Goal: Task Accomplishment & Management: Manage account settings

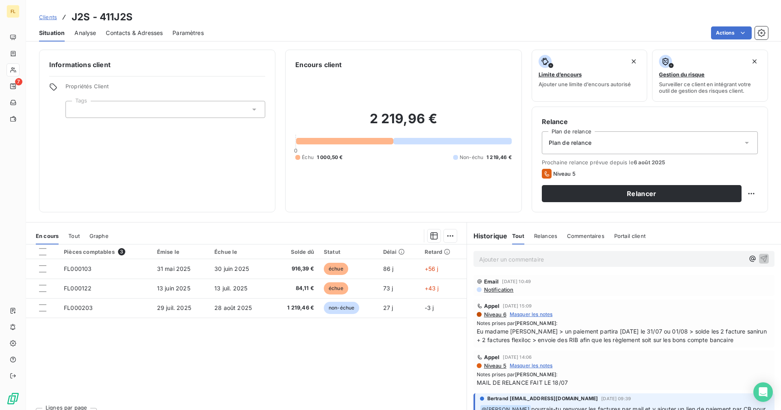
click at [124, 33] on span "Contacts & Adresses" at bounding box center [134, 33] width 57 height 8
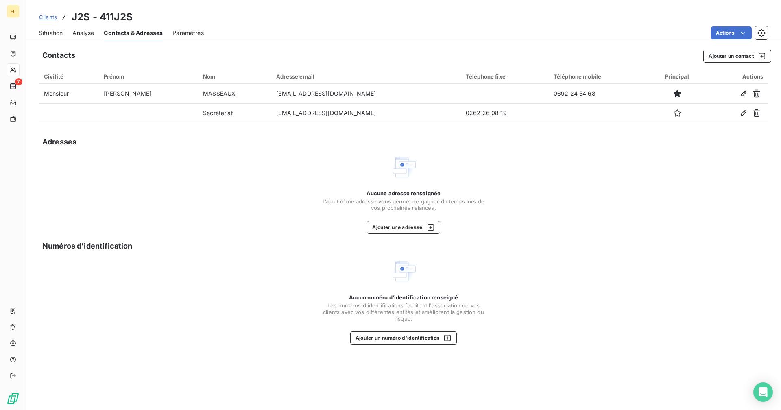
click at [55, 31] on span "Situation" at bounding box center [51, 33] width 24 height 8
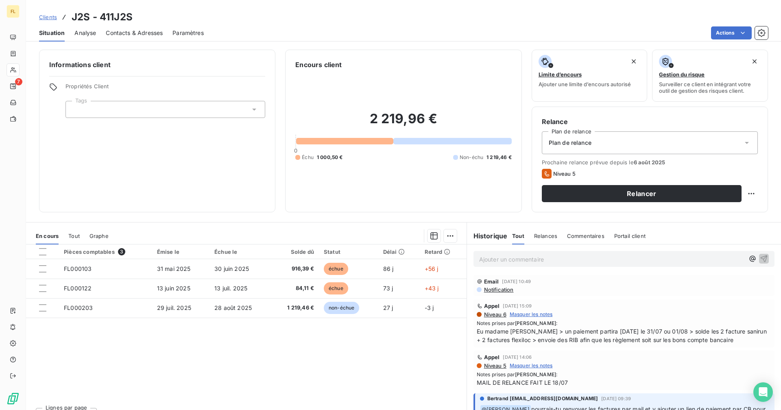
click at [141, 366] on div "Pièces comptables 3 Émise le Échue le Solde dû Statut Délai Retard FL000103 [DA…" at bounding box center [246, 322] width 440 height 157
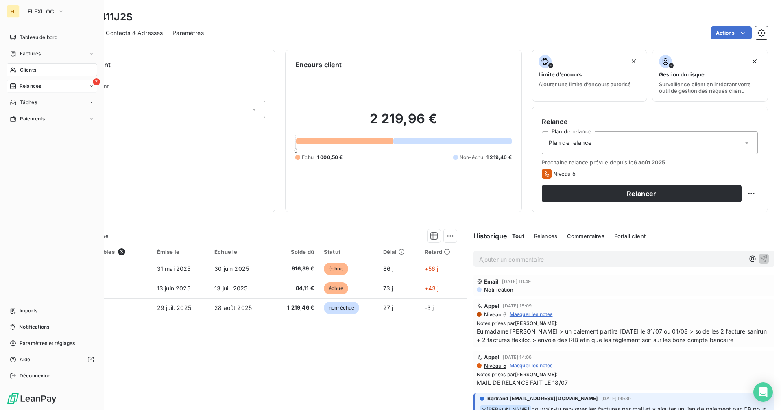
click at [17, 86] on div "Relances" at bounding box center [25, 86] width 31 height 7
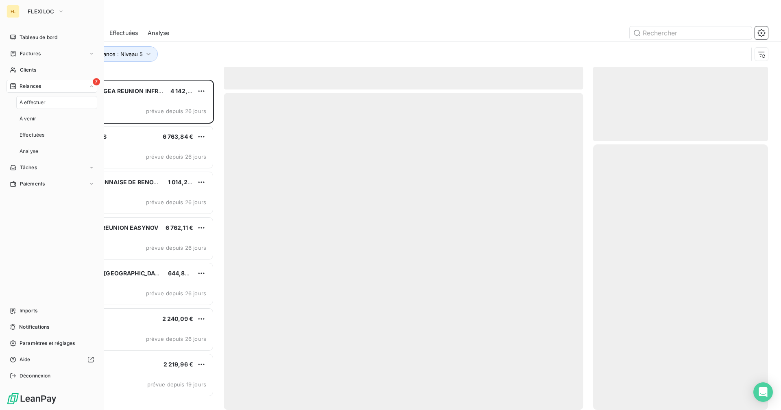
scroll to position [324, 169]
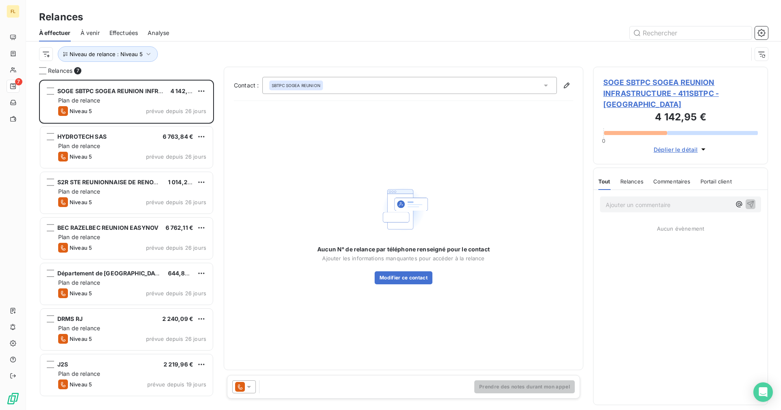
click at [219, 37] on div at bounding box center [473, 32] width 589 height 13
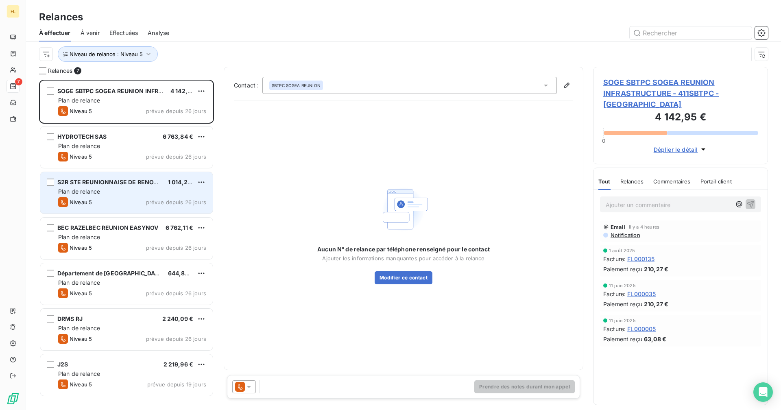
click at [130, 189] on div "Plan de relance" at bounding box center [132, 191] width 148 height 8
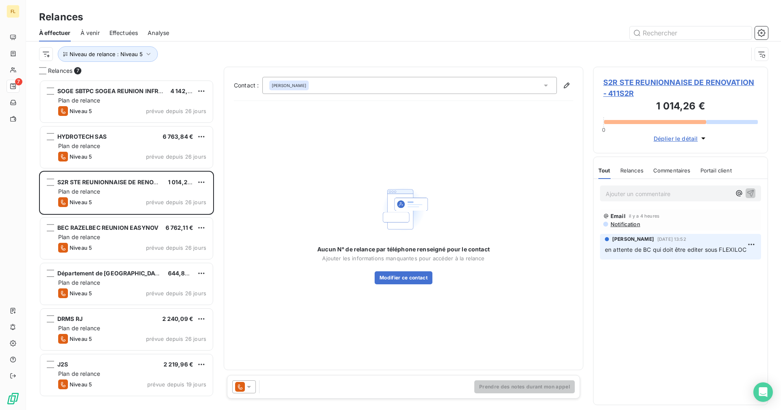
click at [117, 261] on div "BEC RAZELBEC REUNION EASYNOV 6 762,11 € Plan de relance Niveau 5 prévue depuis …" at bounding box center [126, 239] width 175 height 46
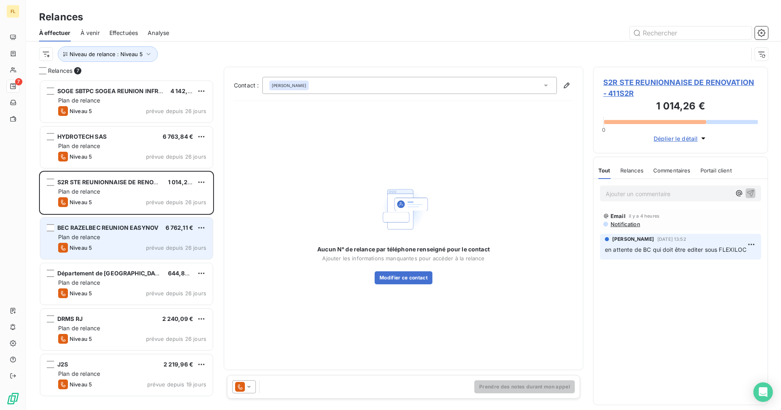
click at [124, 247] on div "Niveau 5 prévue depuis 26 jours" at bounding box center [132, 248] width 148 height 10
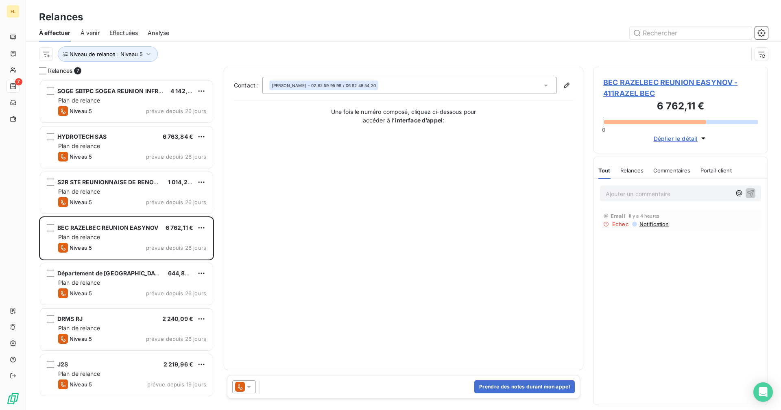
click at [665, 77] on span "BEC RAZELBEC REUNION EASYNOV - 411RAZEL BEC" at bounding box center [680, 88] width 154 height 22
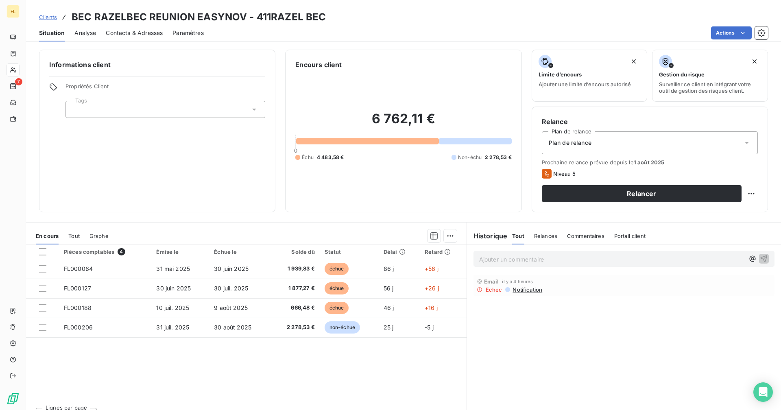
click at [137, 33] on span "Contacts & Adresses" at bounding box center [134, 33] width 57 height 8
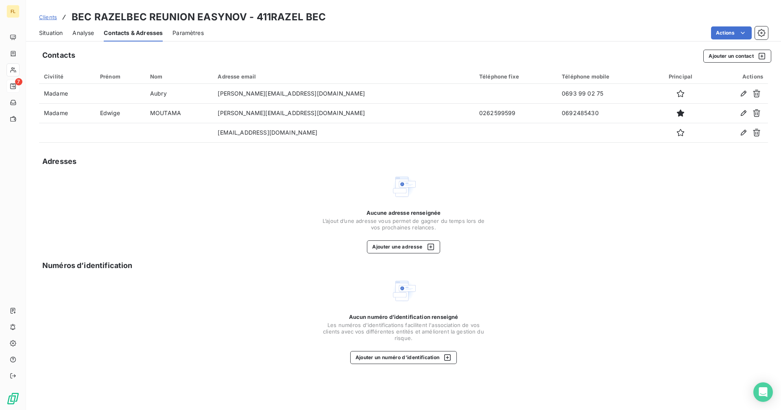
click at [14, 87] on icon at bounding box center [13, 86] width 6 height 6
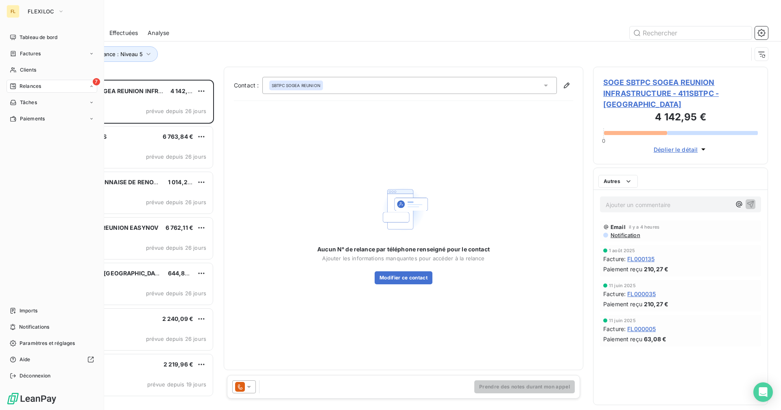
scroll to position [324, 169]
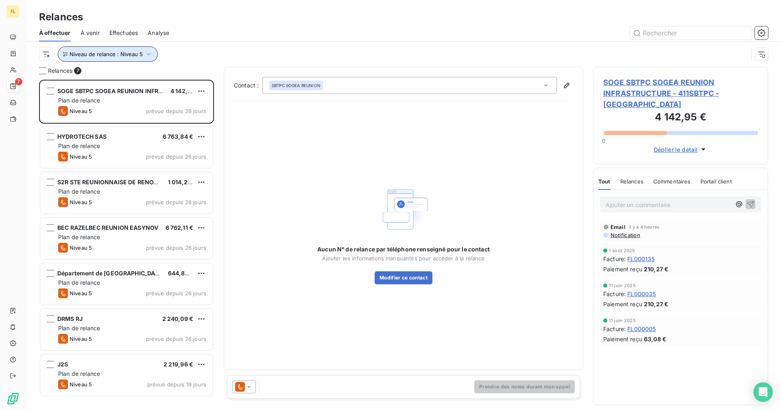
click at [135, 53] on span "Niveau de relance : Niveau 5" at bounding box center [106, 54] width 73 height 7
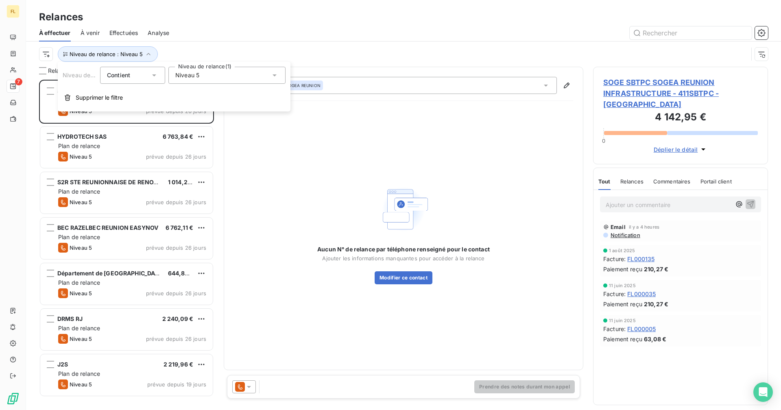
click at [179, 76] on span "Niveau 5" at bounding box center [187, 75] width 24 height 8
click at [175, 166] on icon at bounding box center [176, 165] width 5 height 5
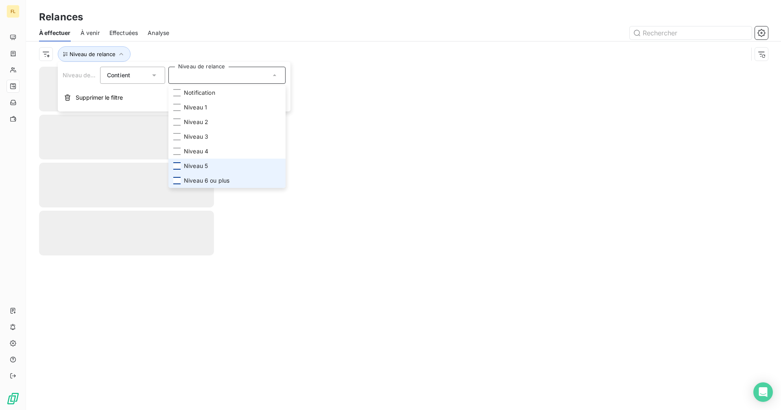
click at [178, 181] on div at bounding box center [176, 180] width 7 height 7
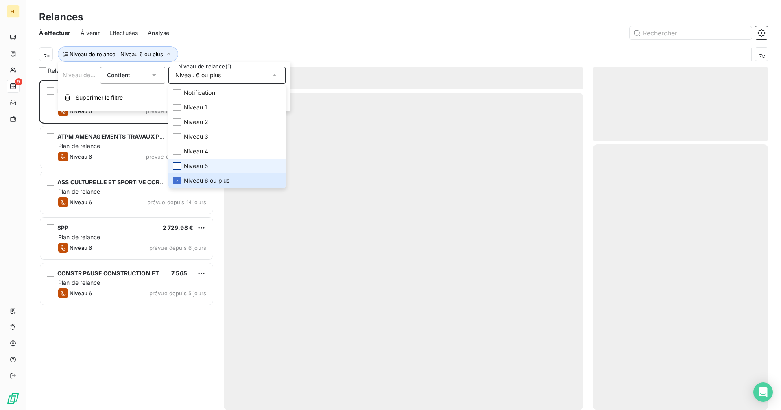
scroll to position [324, 169]
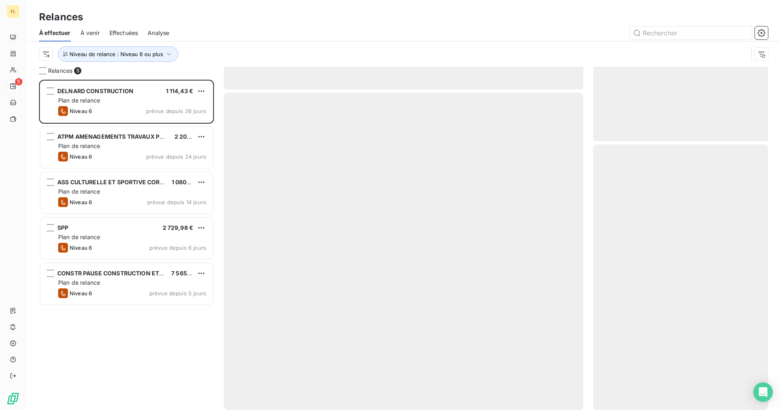
click at [212, 24] on div "Relances" at bounding box center [403, 17] width 755 height 15
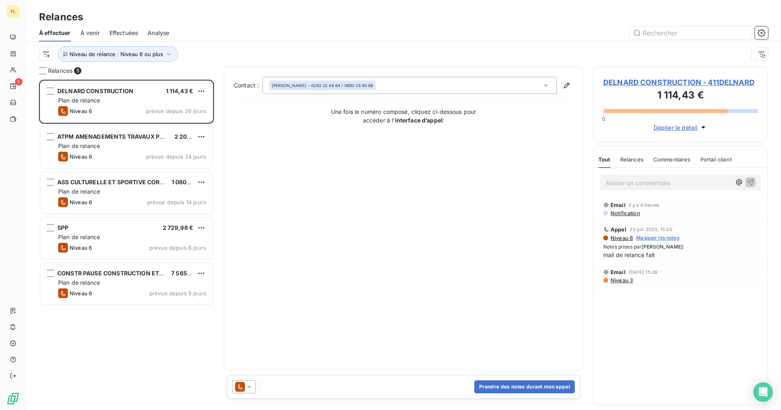
click at [623, 83] on span "DELNARD CONSTRUCTION - 411DELNARD" at bounding box center [680, 82] width 154 height 11
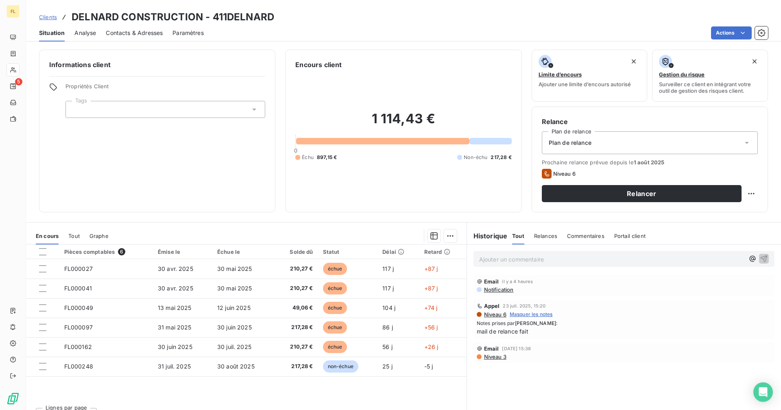
click at [146, 33] on span "Contacts & Adresses" at bounding box center [134, 33] width 57 height 8
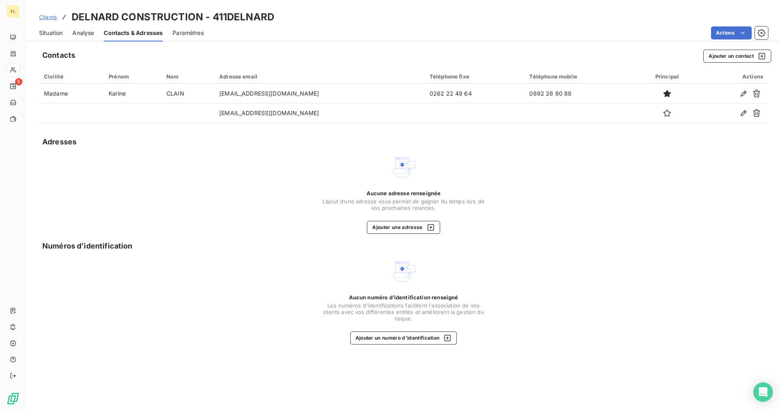
click at [51, 37] on span "Situation" at bounding box center [51, 33] width 24 height 8
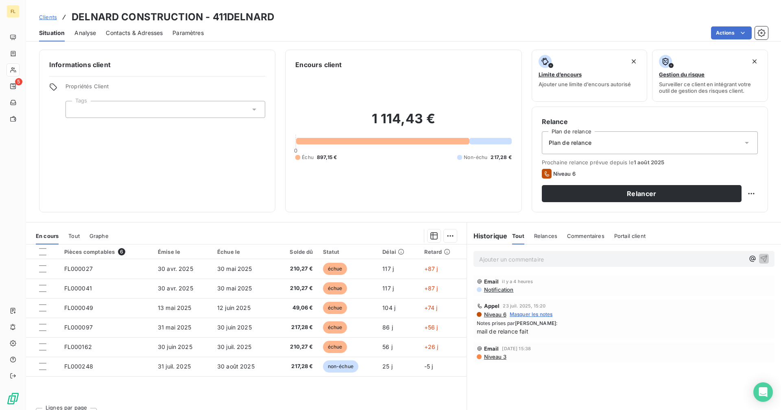
click at [114, 35] on span "Contacts & Adresses" at bounding box center [134, 33] width 57 height 8
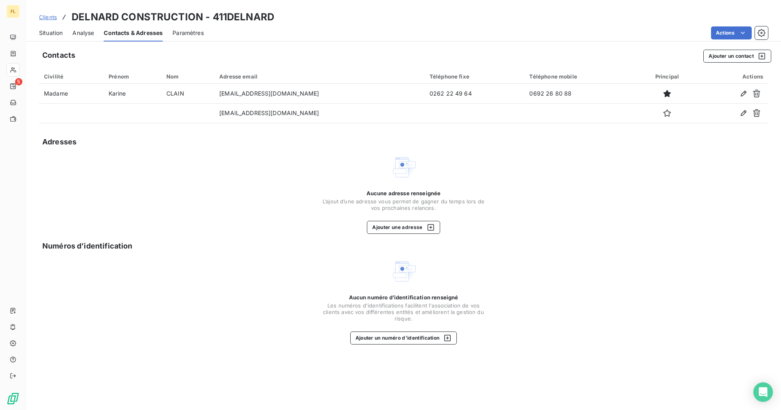
click at [60, 31] on span "Situation" at bounding box center [51, 33] width 24 height 8
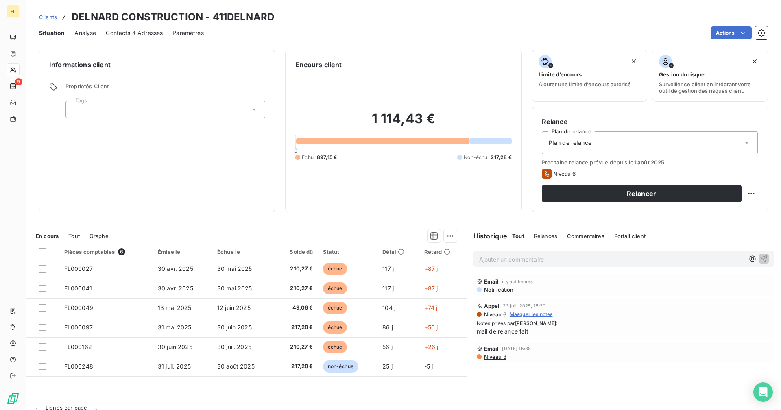
click at [156, 30] on span "Contacts & Adresses" at bounding box center [134, 33] width 57 height 8
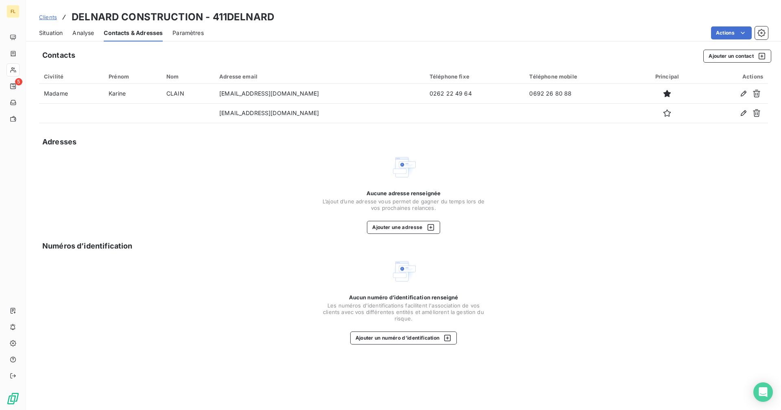
click at [48, 36] on span "Situation" at bounding box center [51, 33] width 24 height 8
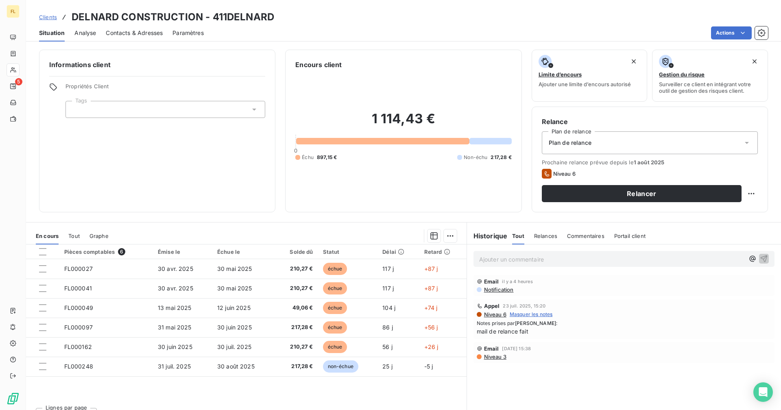
click at [150, 31] on span "Contacts & Adresses" at bounding box center [134, 33] width 57 height 8
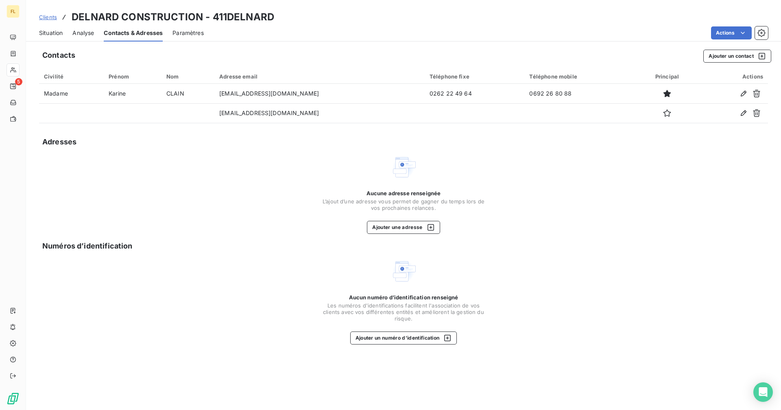
click at [59, 33] on span "Situation" at bounding box center [51, 33] width 24 height 8
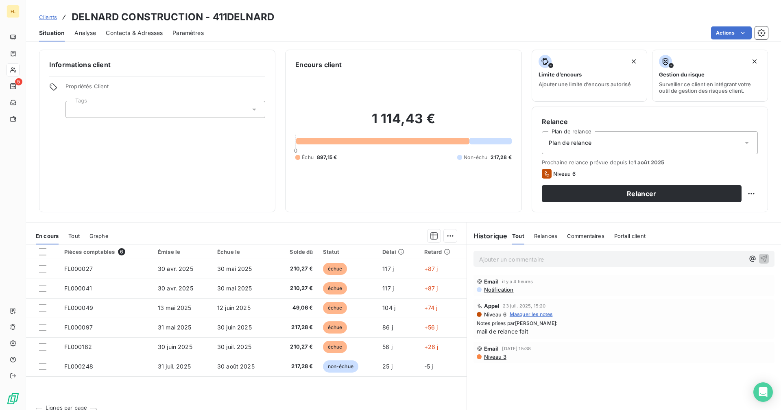
click at [142, 35] on span "Contacts & Adresses" at bounding box center [134, 33] width 57 height 8
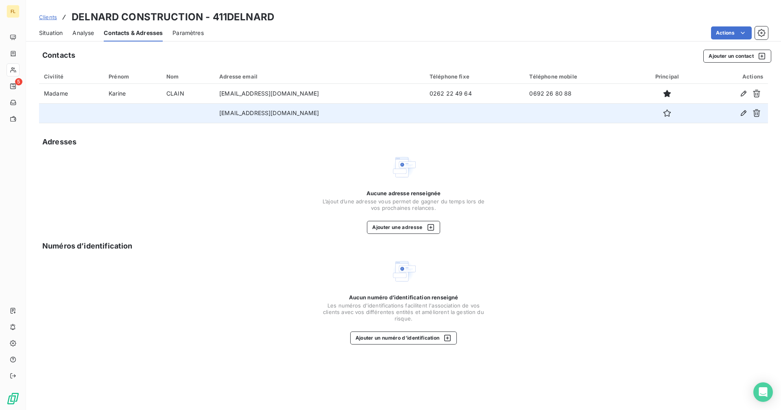
drag, startPoint x: 330, startPoint y: 113, endPoint x: 211, endPoint y: 110, distance: 118.7
click at [211, 110] on tr "[EMAIL_ADDRESS][DOMAIN_NAME]" at bounding box center [403, 113] width 729 height 20
copy tr "[EMAIL_ADDRESS][DOMAIN_NAME]"
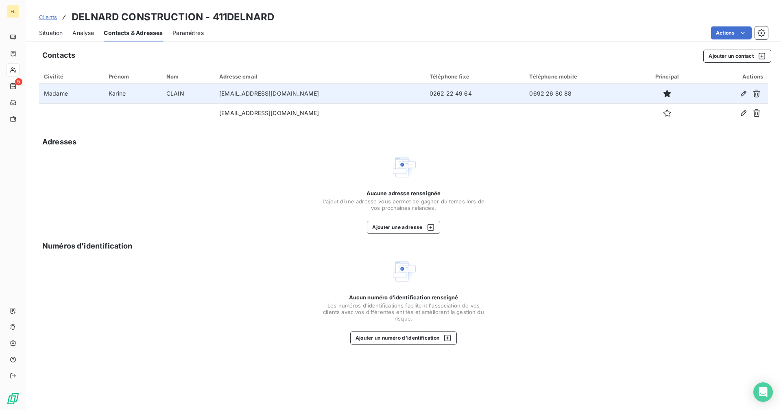
click at [328, 94] on td "[EMAIL_ADDRESS][DOMAIN_NAME]" at bounding box center [319, 94] width 210 height 20
drag, startPoint x: 323, startPoint y: 93, endPoint x: 214, endPoint y: 92, distance: 109.0
click at [214, 92] on td "[EMAIL_ADDRESS][DOMAIN_NAME]" at bounding box center [319, 94] width 210 height 20
copy td "[EMAIL_ADDRESS][DOMAIN_NAME]"
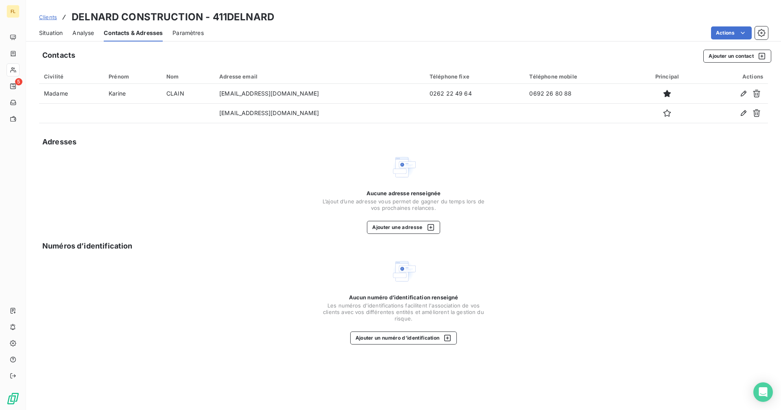
click at [49, 33] on span "Situation" at bounding box center [51, 33] width 24 height 8
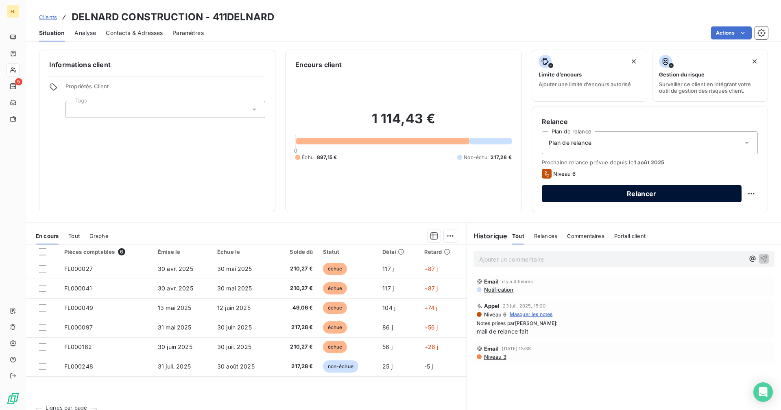
click at [594, 188] on button "Relancer" at bounding box center [642, 193] width 200 height 17
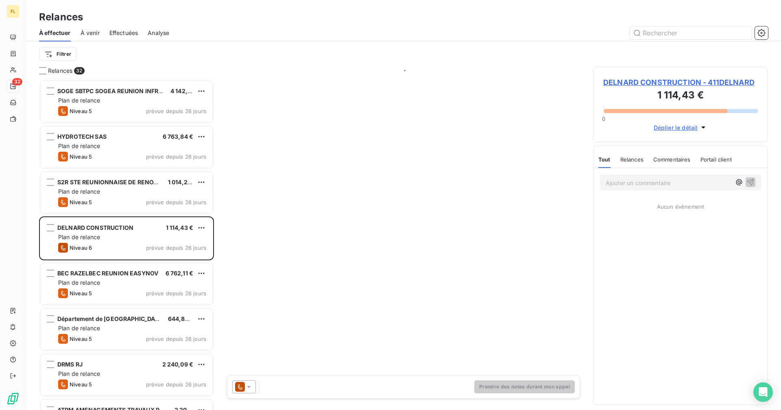
scroll to position [324, 169]
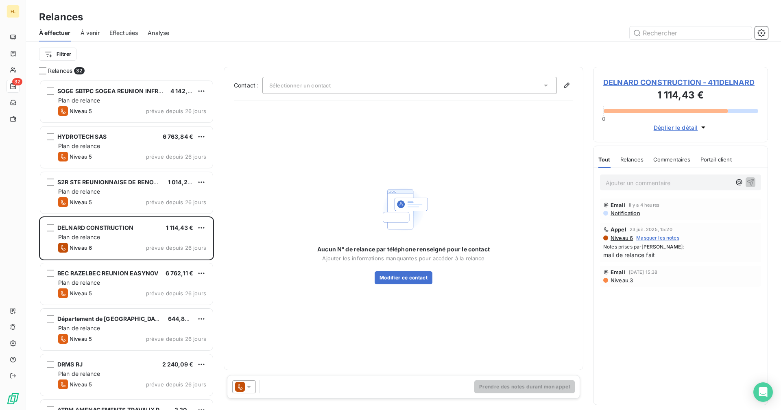
click at [324, 83] on span "Sélectionner un contact" at bounding box center [299, 85] width 61 height 7
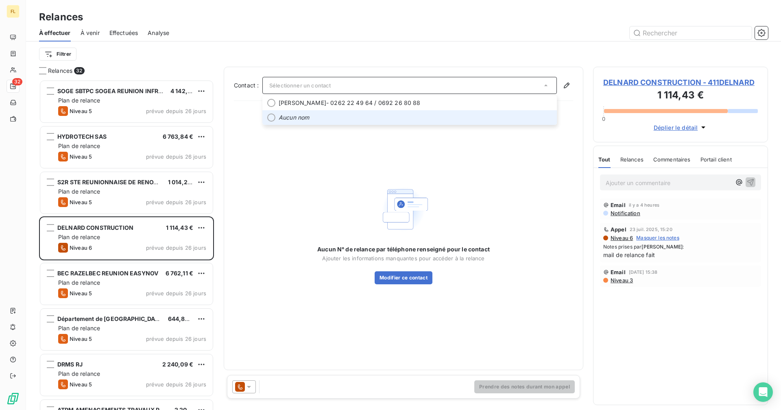
click at [301, 118] on em "Aucun nom" at bounding box center [293, 117] width 30 height 8
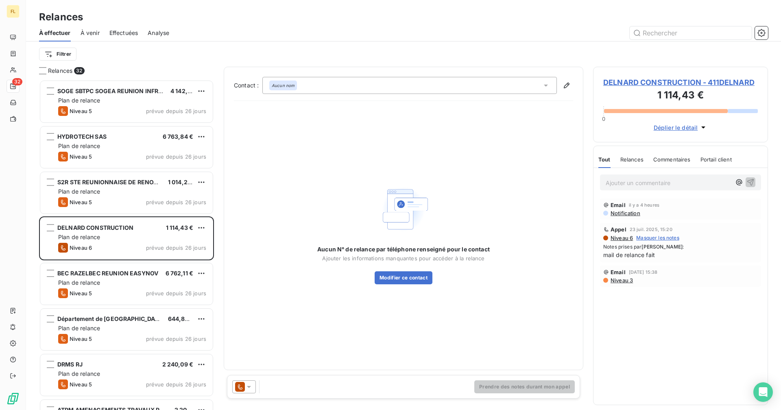
click at [318, 80] on div "Aucun nom" at bounding box center [409, 85] width 294 height 17
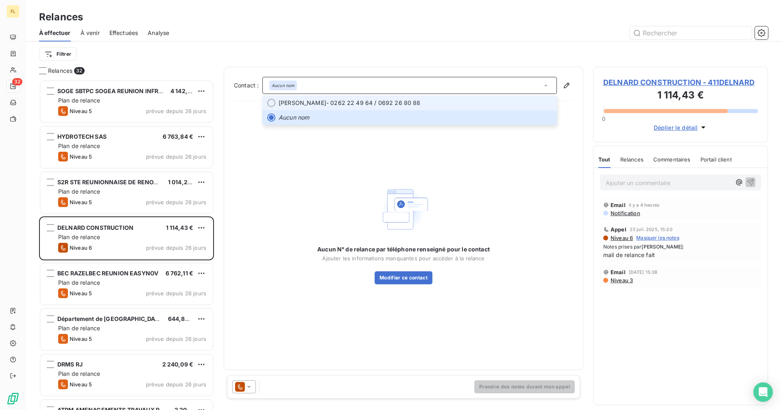
click at [322, 101] on span "[PERSON_NAME] - 0262 22 49 64 / 0692 26 80 88" at bounding box center [414, 103] width 273 height 8
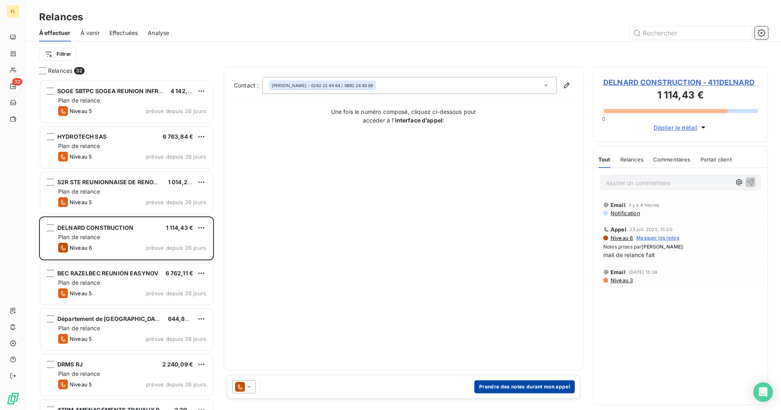
click at [507, 384] on button "Prendre des notes durant mon appel" at bounding box center [524, 386] width 100 height 13
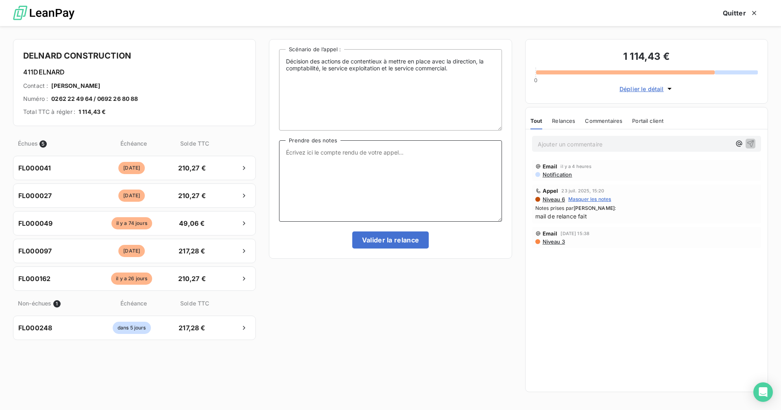
click at [359, 165] on textarea "Prendre des notes" at bounding box center [390, 180] width 222 height 81
click at [333, 154] on textarea "Prendre des notes" at bounding box center [390, 180] width 222 height 81
click at [354, 154] on textarea "eu la secrétaire au tel :" at bounding box center [390, 180] width 222 height 81
click at [355, 165] on textarea "eu la secrétaire au tel : ils sont actuellement sur la paie et ne peut me dire …" at bounding box center [390, 180] width 222 height 81
click at [461, 164] on textarea "eu la secrétaire au tel : ils sont actuellement sur la paie et ne peut me dire …" at bounding box center [390, 180] width 222 height 81
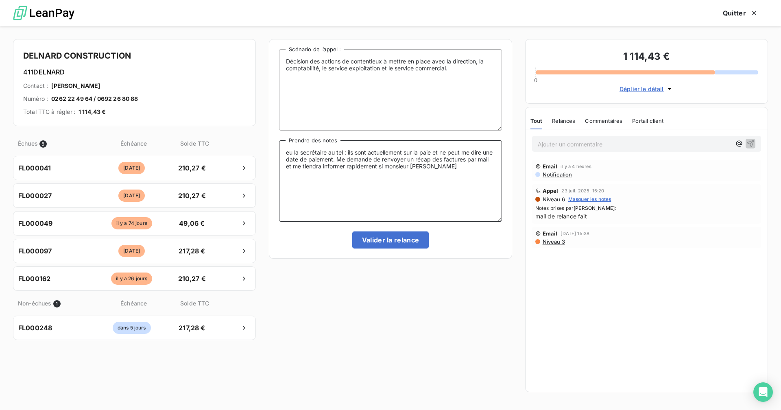
click at [455, 165] on textarea "eu la secrétaire au tel : ils sont actuellement sur la paie et ne peut me dire …" at bounding box center [390, 180] width 222 height 81
drag, startPoint x: 344, startPoint y: 174, endPoint x: 279, endPoint y: 143, distance: 72.2
click at [279, 143] on textarea "eu la secrétaire au tel : ils sont actuellement sur la paie et ne peut me dire …" at bounding box center [390, 180] width 222 height 81
type textarea "eu la secrétaire au tel : ils sont actuellement sur la paie et ne peut me dire …"
paste textarea "Eu la secrétaire au téléphone : ils sont actuellement sur la paie et elle n’a p…"
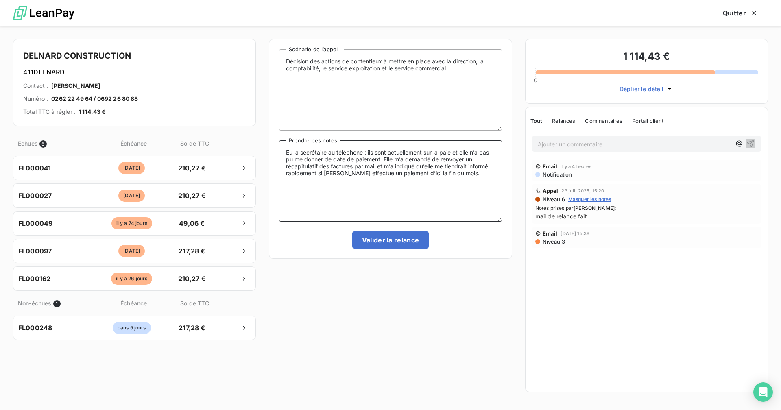
drag, startPoint x: 472, startPoint y: 176, endPoint x: 281, endPoint y: 148, distance: 192.7
click at [281, 148] on textarea "Eu la secrétaire au téléphone : ils sont actuellement sur la paie et elle n’a p…" at bounding box center [390, 180] width 222 height 81
type textarea "Eu la secrétaire au téléphone : ils sont actuellement sur la paie et elle n’a p…"
click at [372, 238] on button "Valider la relance" at bounding box center [390, 239] width 77 height 17
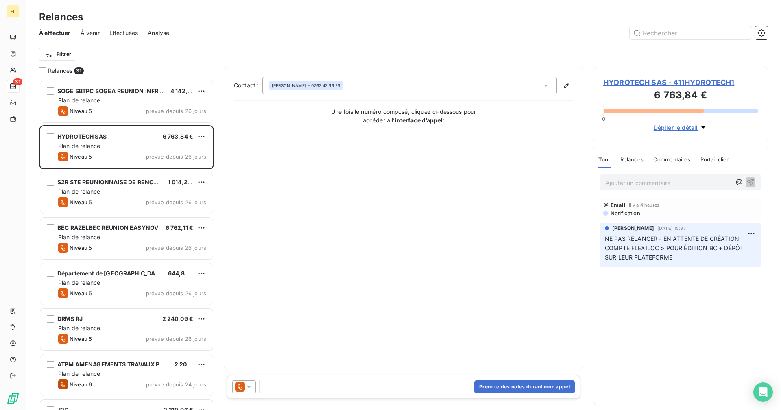
click at [146, 65] on div "Filtrer" at bounding box center [403, 53] width 729 height 25
click at [72, 49] on html "FL 31 Relances À effectuer À venir Effectuées Analyse Filtrer Relances 31 SOGE …" at bounding box center [390, 205] width 781 height 410
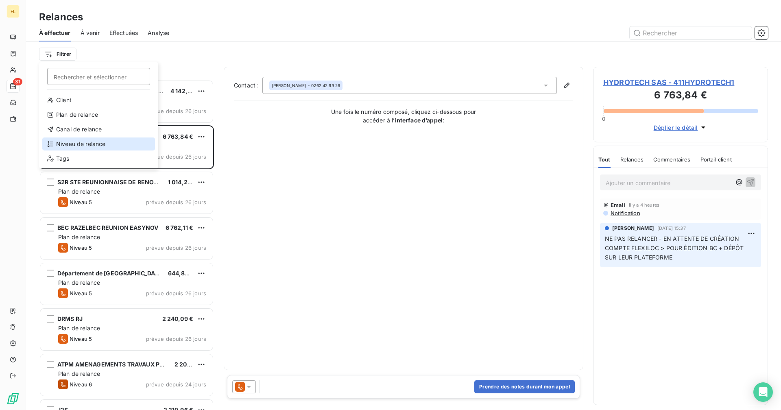
click at [83, 145] on div "Niveau de relance" at bounding box center [98, 143] width 113 height 13
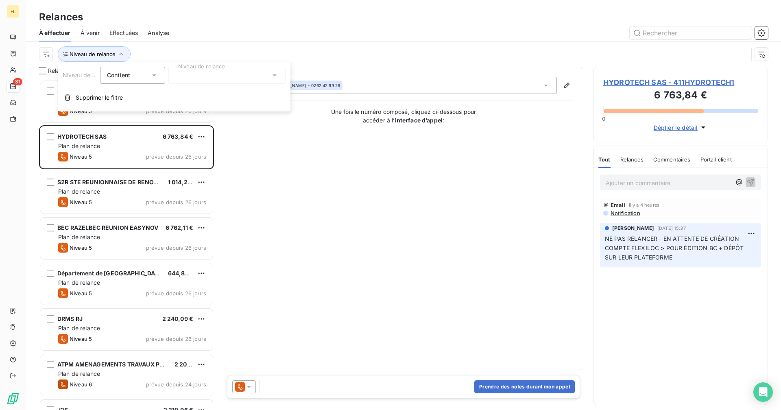
click at [208, 74] on div at bounding box center [226, 75] width 117 height 17
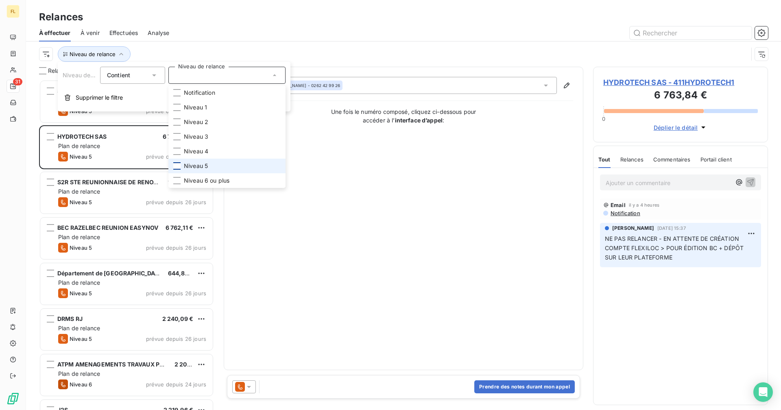
click at [176, 163] on div at bounding box center [176, 165] width 7 height 7
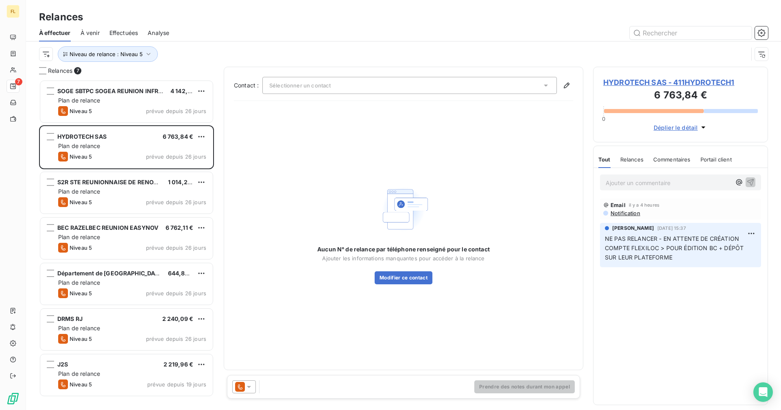
click at [213, 21] on div "Relances" at bounding box center [403, 17] width 755 height 15
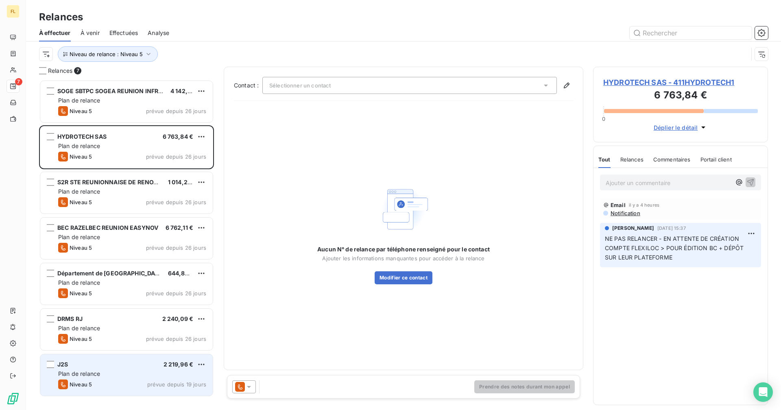
click at [144, 373] on div "Plan de relance" at bounding box center [132, 374] width 148 height 8
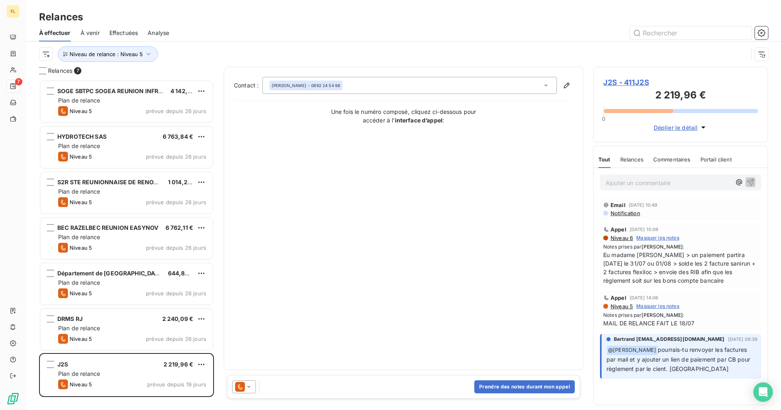
click at [641, 81] on span "J2S - 411J2S" at bounding box center [680, 82] width 154 height 11
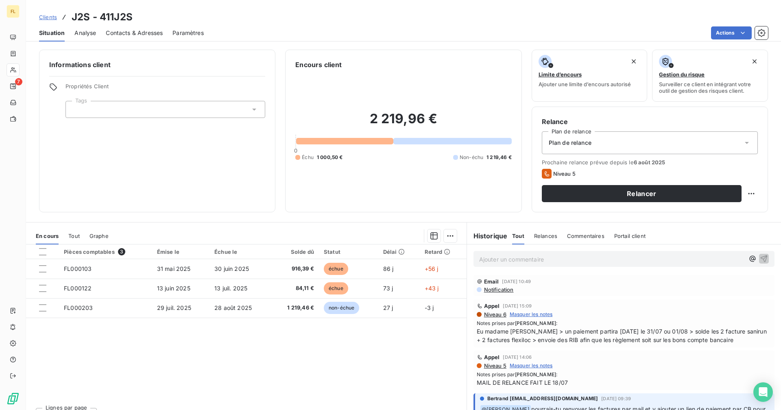
click at [130, 31] on span "Contacts & Adresses" at bounding box center [134, 33] width 57 height 8
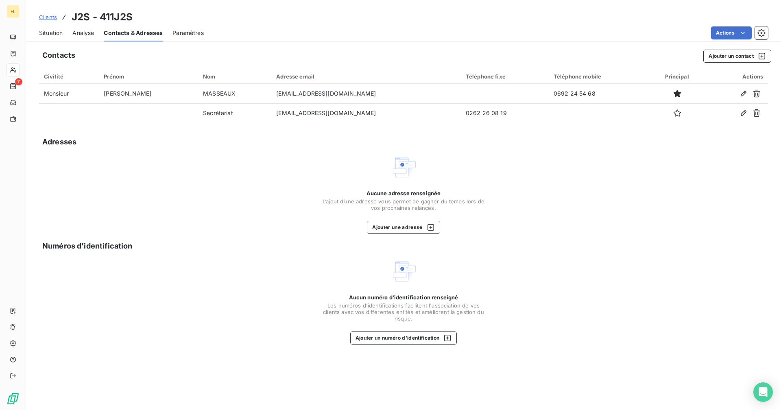
click at [56, 29] on span "Situation" at bounding box center [51, 33] width 24 height 8
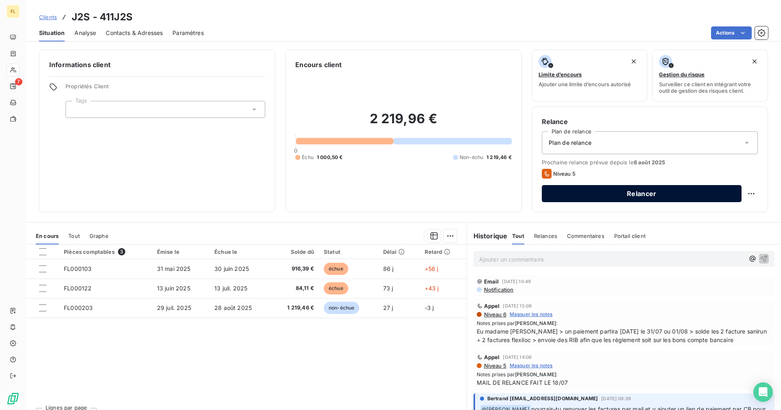
click at [618, 195] on button "Relancer" at bounding box center [642, 193] width 200 height 17
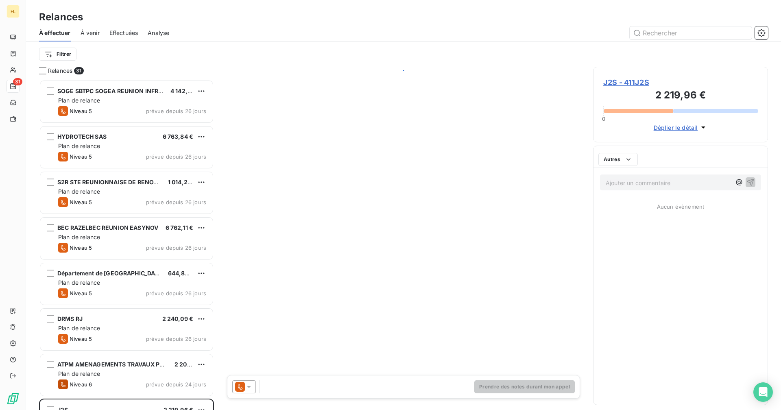
scroll to position [324, 169]
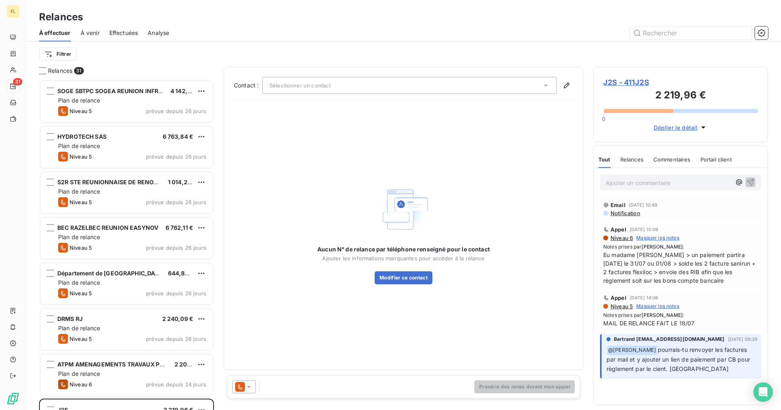
click at [543, 82] on icon at bounding box center [546, 85] width 8 height 8
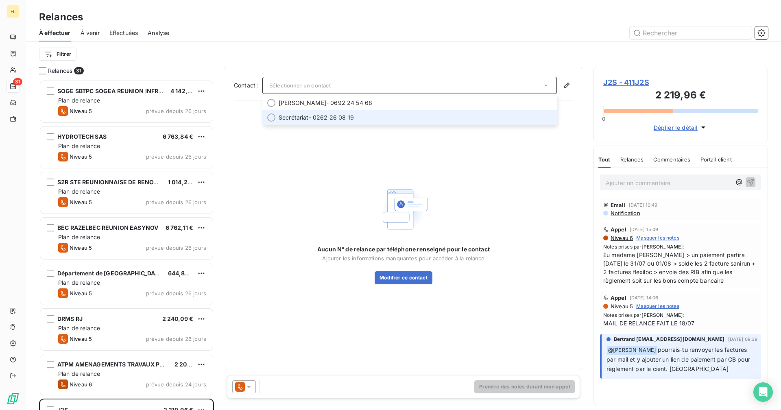
click at [373, 117] on span "Secrétariat - 0262 26 08 19" at bounding box center [414, 117] width 273 height 8
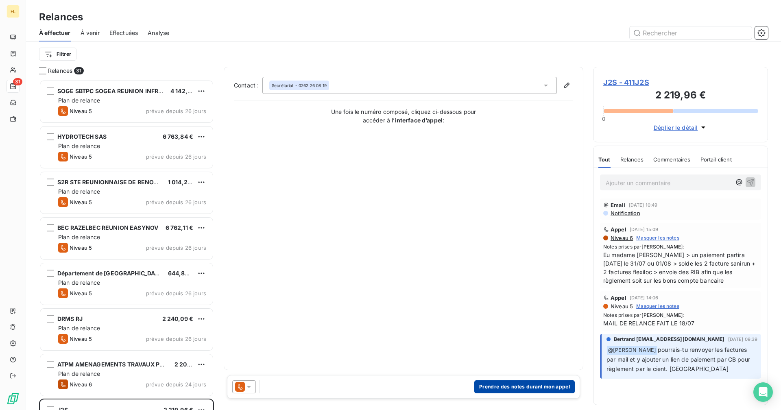
click at [504, 384] on button "Prendre des notes durant mon appel" at bounding box center [524, 386] width 100 height 13
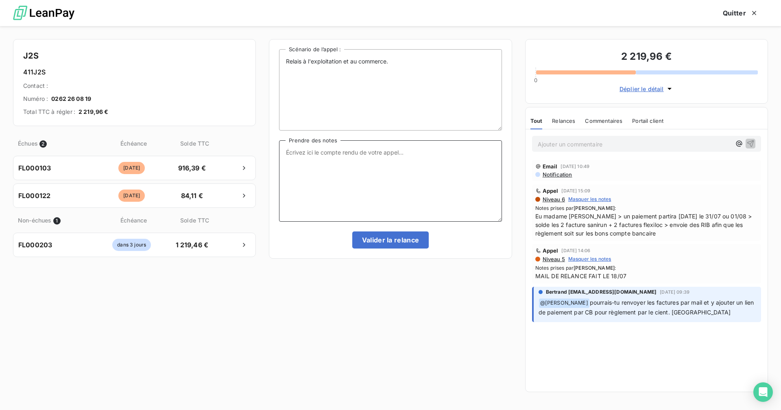
click at [335, 158] on textarea "Prendre des notes" at bounding box center [390, 180] width 222 height 81
type textarea "e"
drag, startPoint x: 331, startPoint y: 159, endPoint x: 284, endPoint y: 150, distance: 47.3
click at [284, 150] on textarea "Eu madame Sevetian : le règlement des factures de Flexiloc sont prévu pour [DAT…" at bounding box center [390, 180] width 222 height 81
type textarea "Eu madame Sevetian : le règlement des factures de Flexiloc sont prévu pour [DAT…"
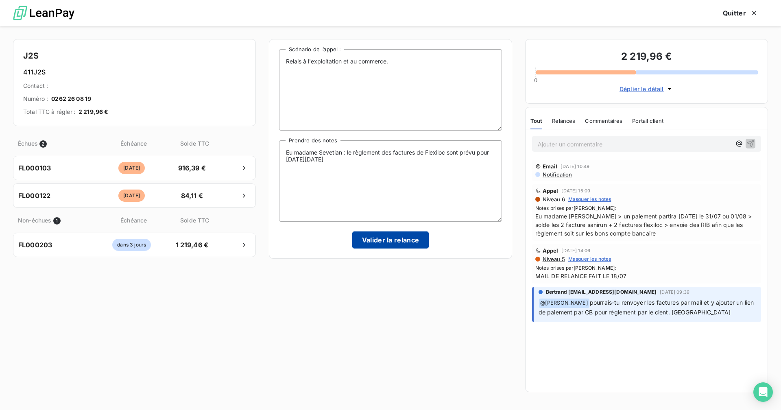
click at [396, 240] on button "Valider la relance" at bounding box center [390, 239] width 77 height 17
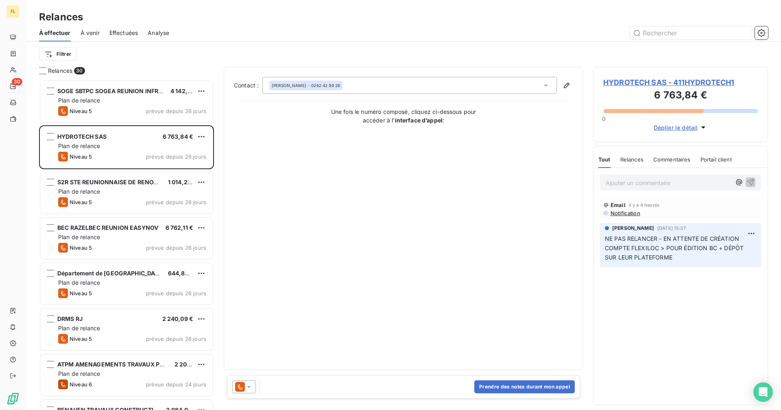
click at [21, 69] on div "FL 30" at bounding box center [13, 205] width 26 height 410
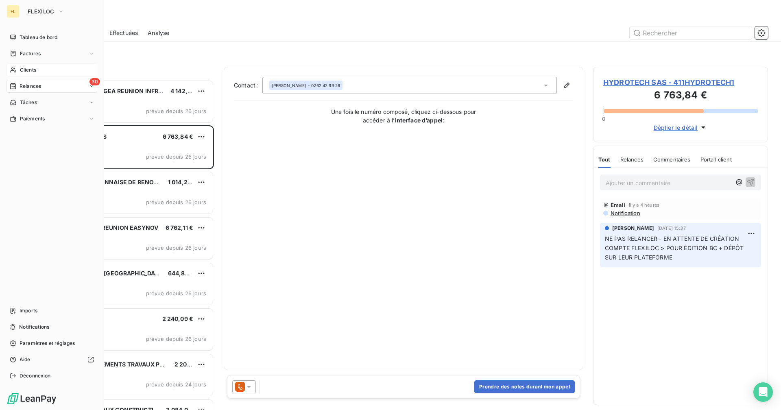
click at [20, 71] on span "Clients" at bounding box center [28, 69] width 16 height 7
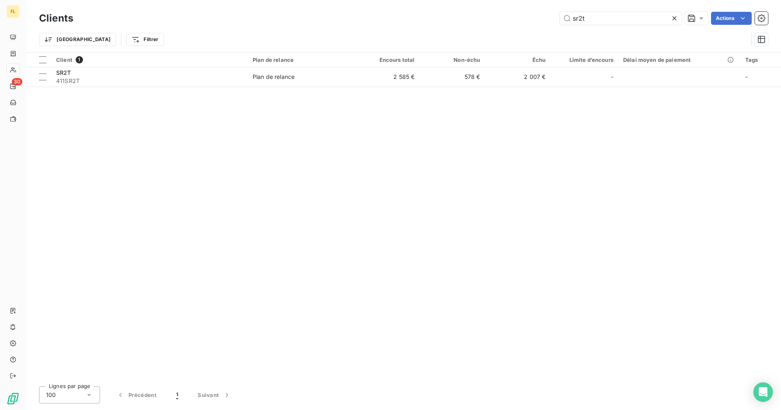
drag, startPoint x: 609, startPoint y: 18, endPoint x: 541, endPoint y: 19, distance: 67.9
click at [541, 19] on div "sr2t Actions" at bounding box center [425, 18] width 685 height 13
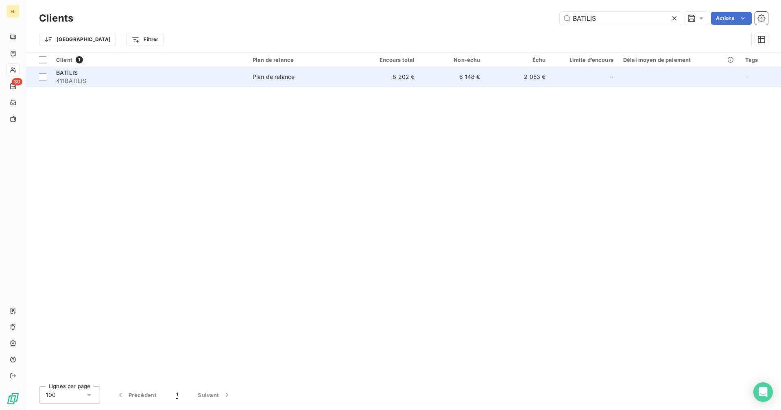
type input "BATILIS"
click at [294, 80] on div "Plan de relance" at bounding box center [273, 77] width 42 height 8
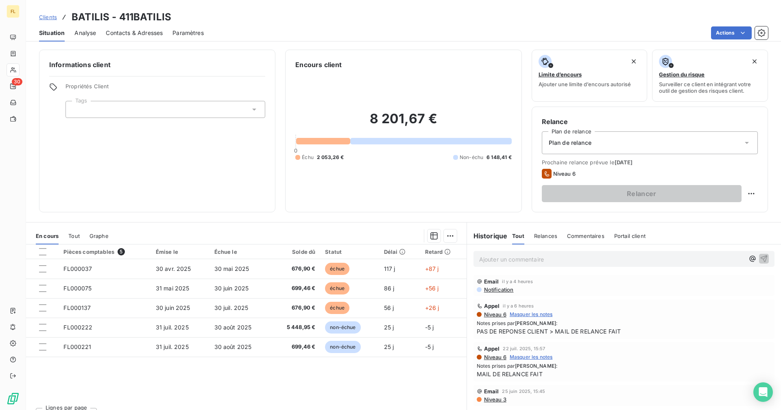
click at [259, 370] on div "Pièces comptables 5 Émise le Échue le Solde dû Statut Délai Retard FL000037 [DA…" at bounding box center [246, 322] width 440 height 157
click at [112, 33] on span "Contacts & Adresses" at bounding box center [134, 33] width 57 height 8
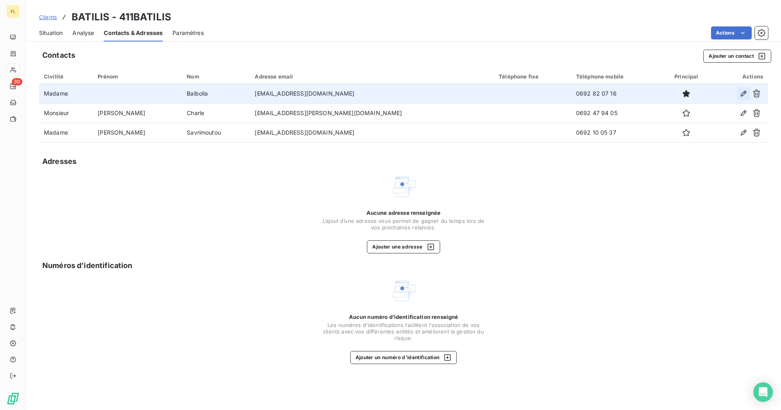
click at [742, 94] on icon "button" at bounding box center [743, 93] width 8 height 8
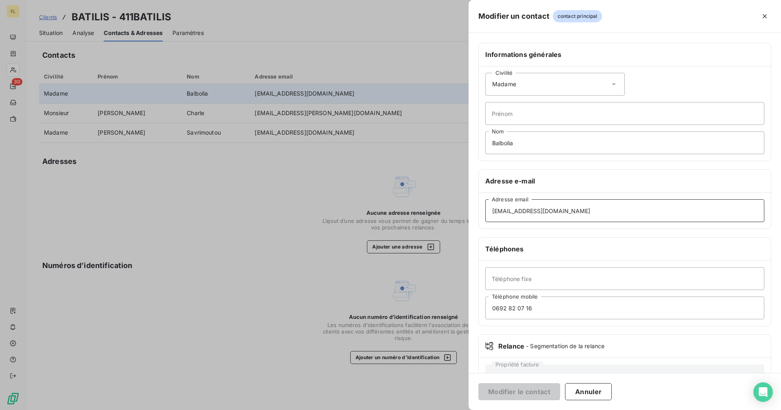
click at [530, 210] on input "[EMAIL_ADDRESS][DOMAIN_NAME]" at bounding box center [624, 210] width 279 height 23
click at [532, 212] on input "[EMAIL_ADDRESS][DOMAIN_NAME]" at bounding box center [624, 210] width 279 height 23
click at [511, 209] on input "[EMAIL_ADDRESS][DOMAIN_NAME]" at bounding box center [624, 210] width 279 height 23
type input "[EMAIL_ADDRESS][DOMAIN_NAME]"
click at [522, 394] on button "Modifier le contact" at bounding box center [519, 391] width 82 height 17
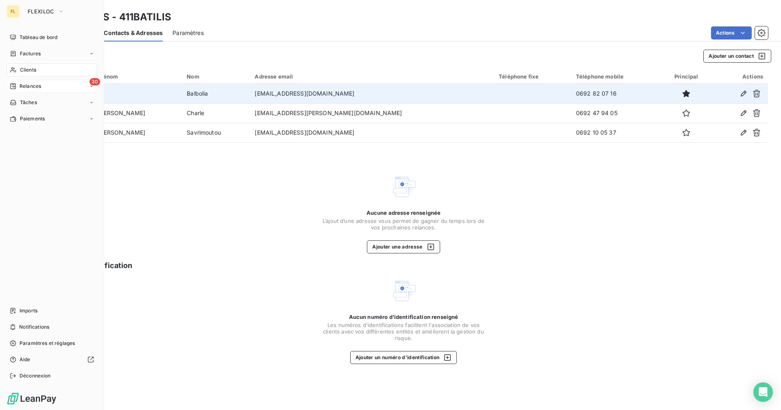
click at [47, 89] on div "30 Relances" at bounding box center [52, 86] width 91 height 13
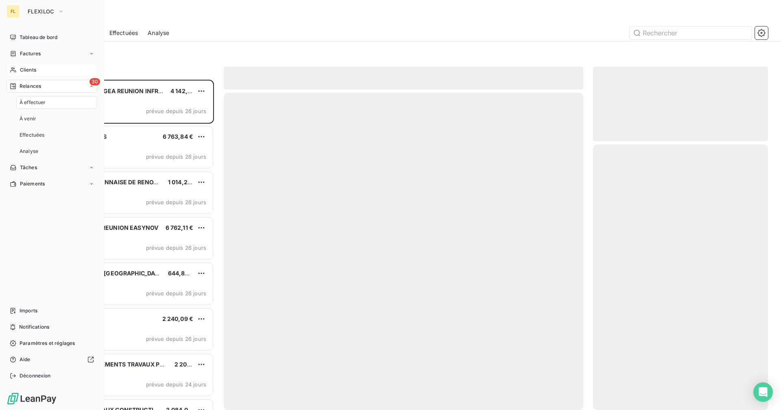
scroll to position [324, 169]
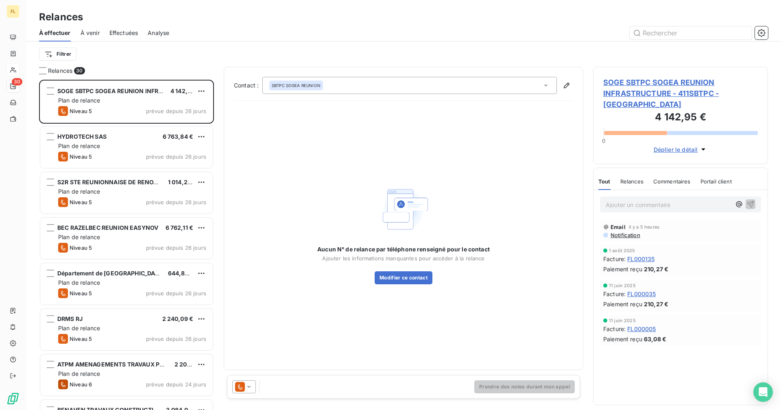
click at [201, 50] on div "Filtrer" at bounding box center [403, 53] width 729 height 15
click at [65, 53] on html "FL 30 Relances À effectuer À venir Effectuées Analyse Filtrer Relances 30 SOGE …" at bounding box center [390, 205] width 781 height 410
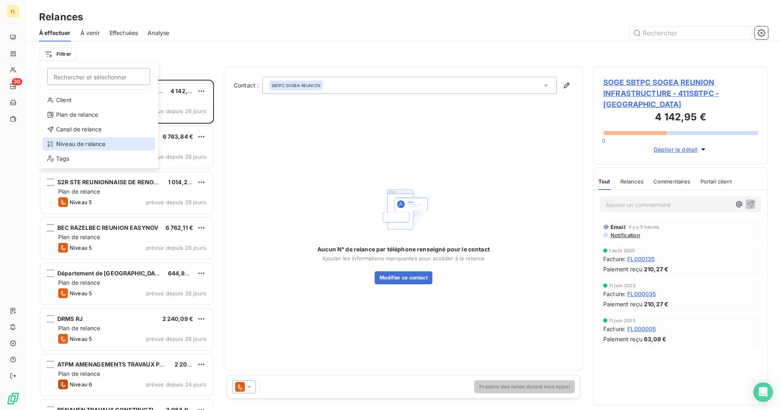
click at [83, 145] on div "Niveau de relance" at bounding box center [98, 143] width 113 height 13
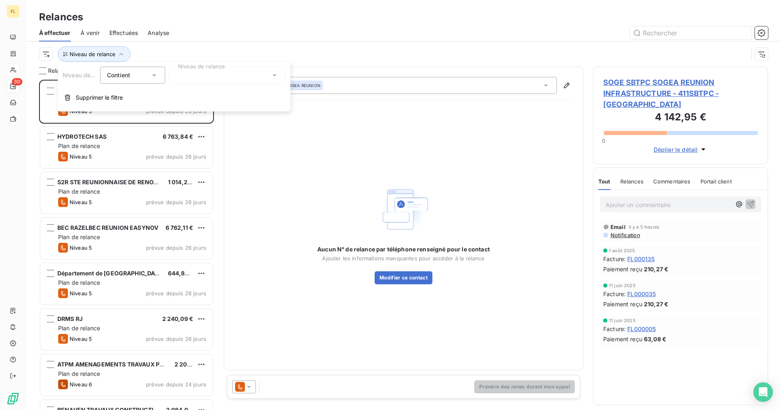
click at [194, 75] on div at bounding box center [226, 75] width 117 height 17
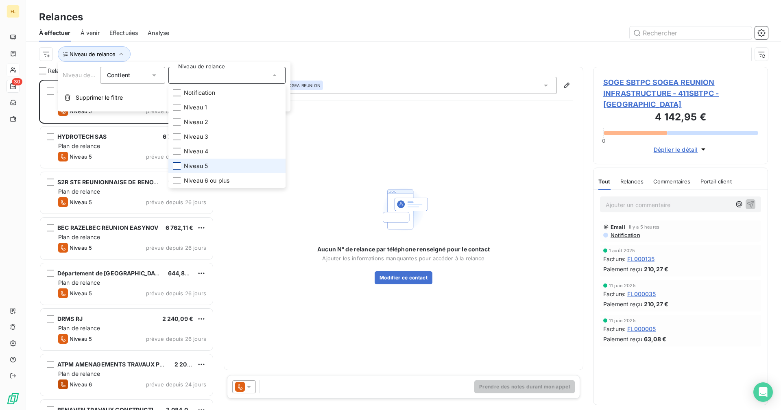
click at [179, 165] on div at bounding box center [176, 165] width 7 height 7
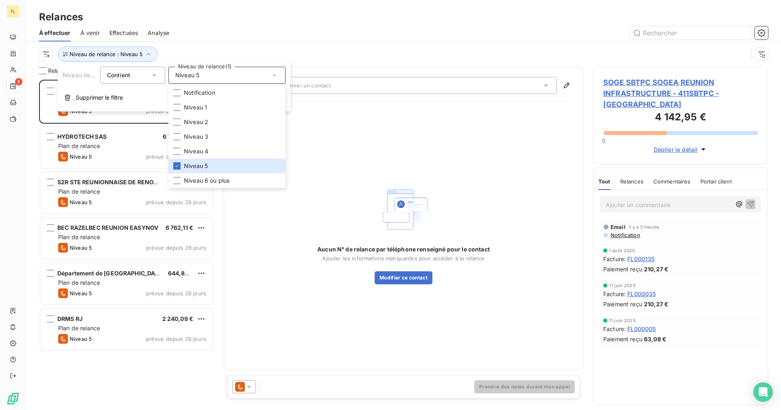
click at [210, 22] on div "Relances" at bounding box center [403, 17] width 755 height 15
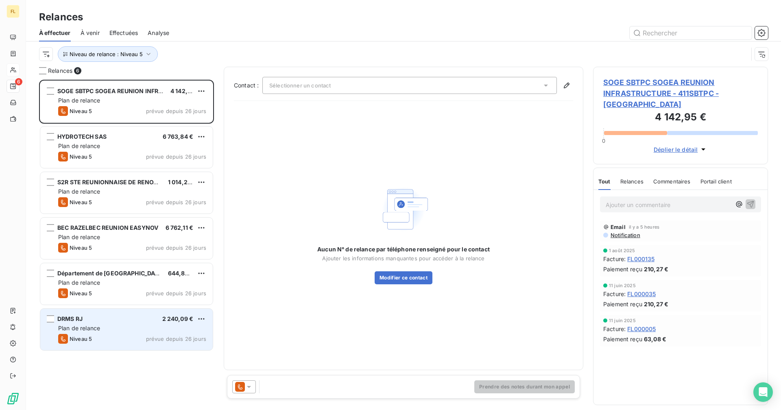
click at [111, 323] on div "DRMS RJ 2 240,09 € Plan de relance Niveau 5 prévue depuis 26 jours" at bounding box center [126, 329] width 172 height 41
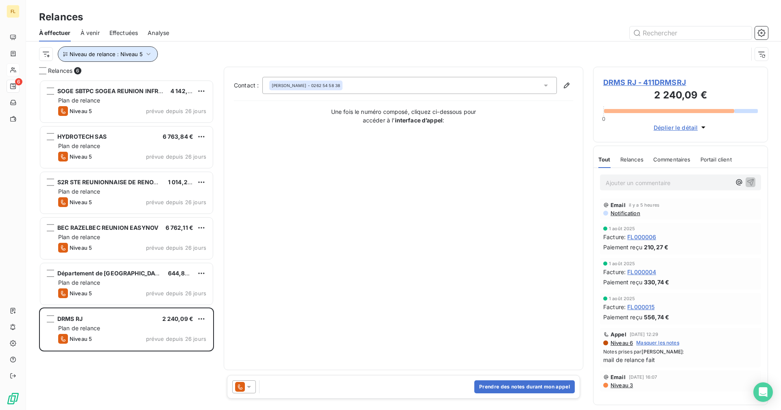
click at [134, 52] on span "Niveau de relance : Niveau 5" at bounding box center [106, 54] width 73 height 7
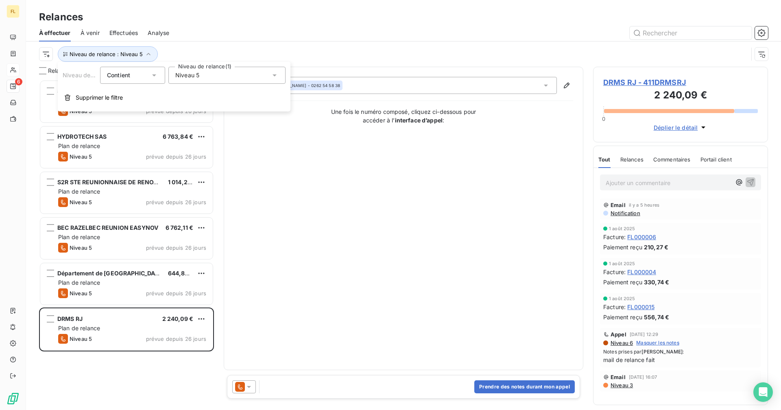
click at [190, 73] on span "Niveau 5" at bounding box center [187, 75] width 24 height 8
click at [177, 168] on icon at bounding box center [176, 165] width 5 height 5
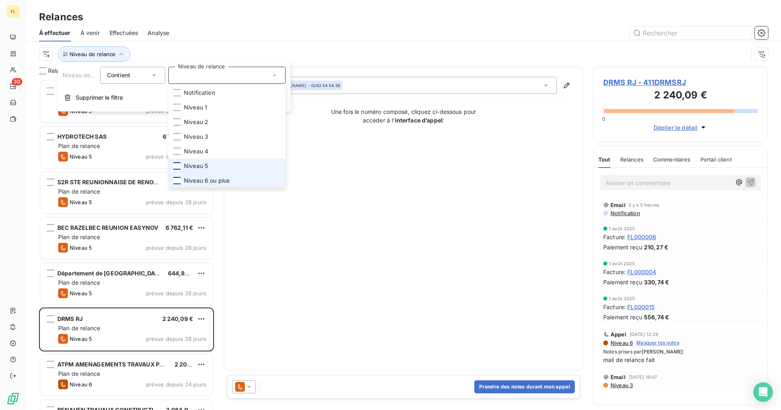
click at [176, 181] on div at bounding box center [176, 180] width 7 height 7
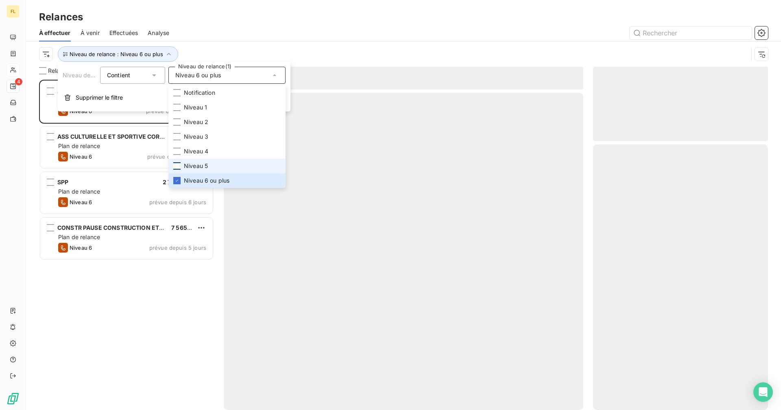
scroll to position [324, 169]
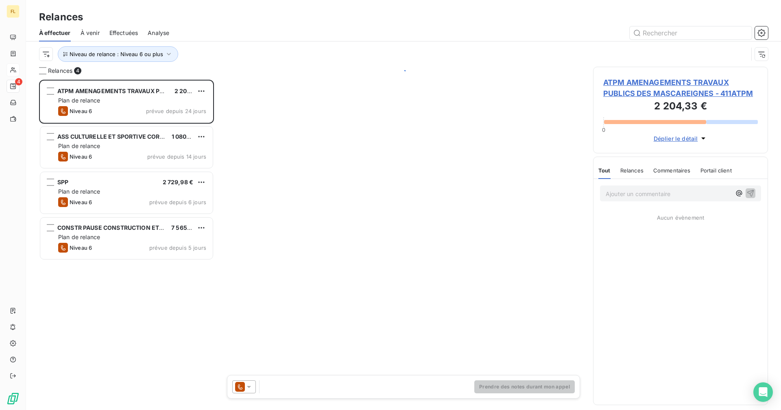
click at [226, 23] on div "Relances" at bounding box center [403, 17] width 755 height 15
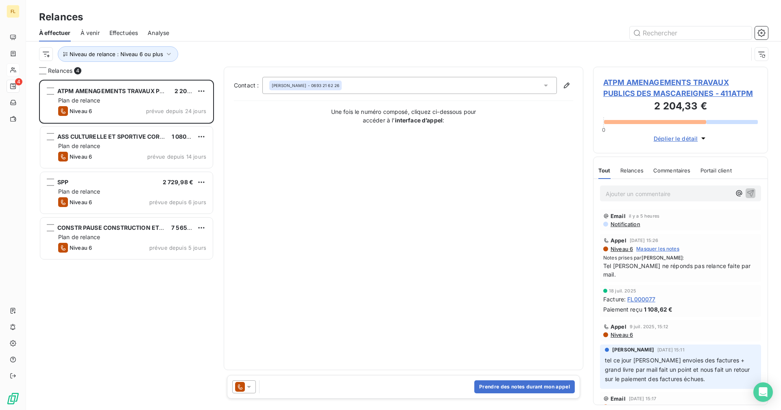
click at [683, 81] on span "ATPM AMENAGEMENTS TRAVAUX PUBLICS DES MASCAREIGNES - 411ATPM" at bounding box center [680, 88] width 154 height 22
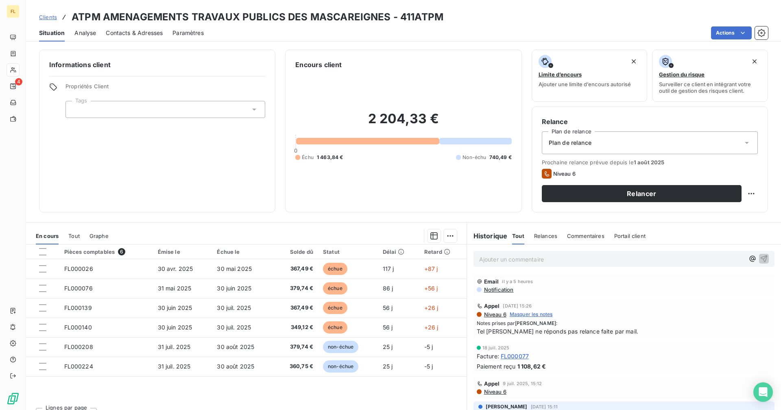
click at [126, 34] on span "Contacts & Adresses" at bounding box center [134, 33] width 57 height 8
